Goal: Share content

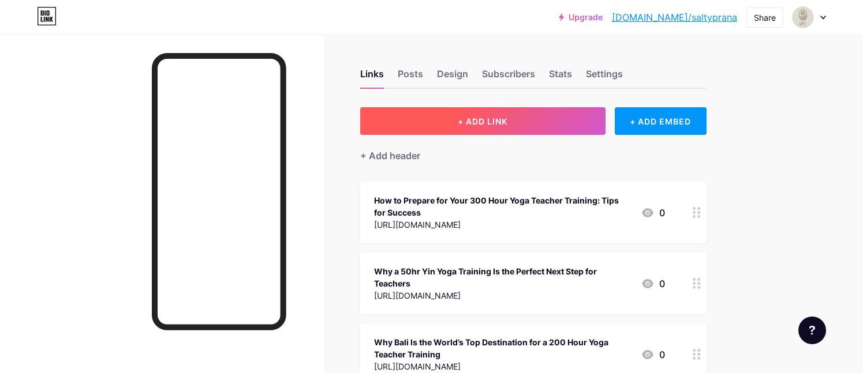
click at [481, 117] on span "+ ADD LINK" at bounding box center [483, 122] width 50 height 10
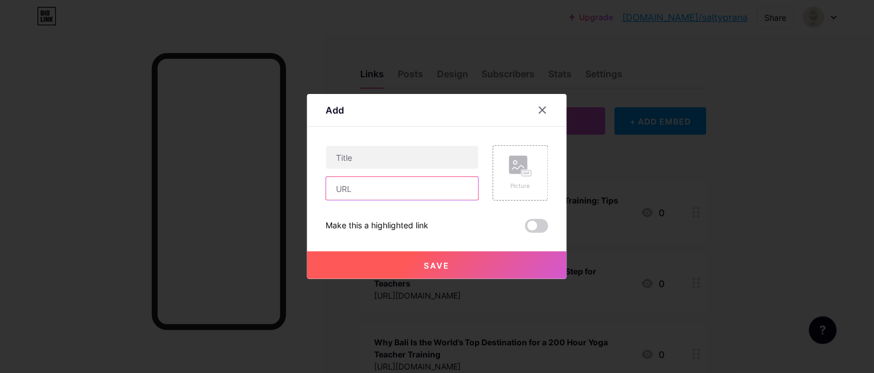
click at [379, 181] on input "text" at bounding box center [402, 188] width 152 height 23
paste input "[URL][DOMAIN_NAME]"
type input "[URL][DOMAIN_NAME]"
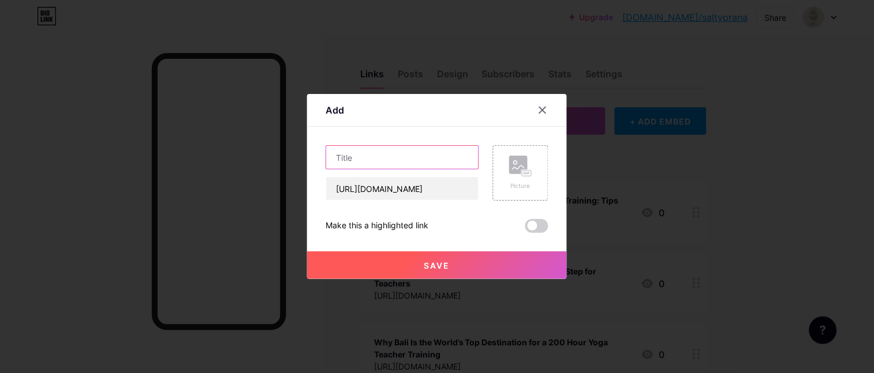
click at [387, 151] on input "text" at bounding box center [402, 157] width 152 height 23
paste input "Why 200 Hour Yoga Teacher Training Retreats Offer the Deepest Immersive Learning"
type input "Why 200 Hour Yoga Teacher Training Retreats Offer the Deepest Immersive Learning"
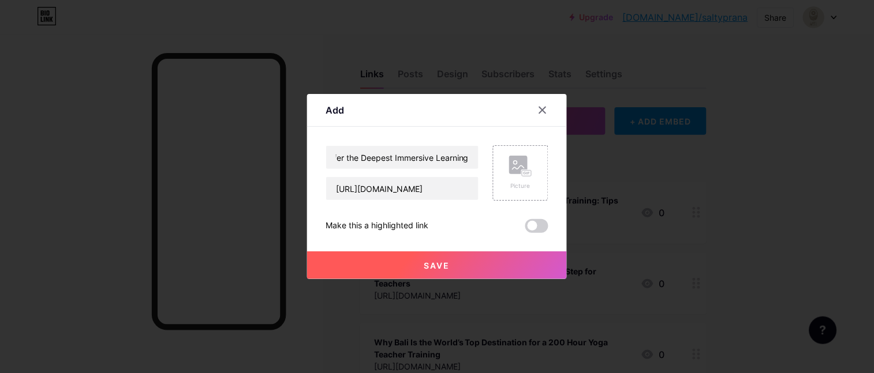
click at [468, 260] on button "Save" at bounding box center [437, 266] width 260 height 28
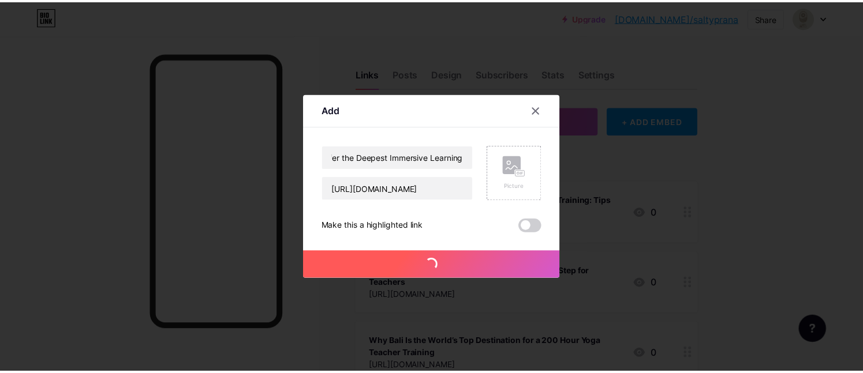
scroll to position [0, 0]
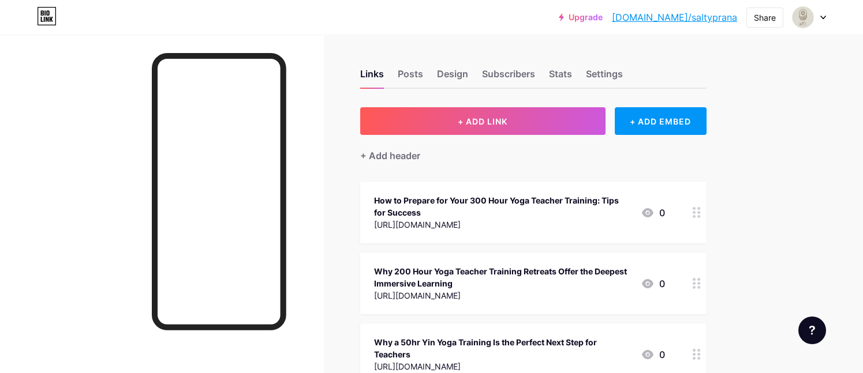
drag, startPoint x: 686, startPoint y: 282, endPoint x: 686, endPoint y: 192, distance: 90.6
click at [678, 16] on link "[DOMAIN_NAME]/saltyprana" at bounding box center [674, 17] width 125 height 14
